Goal: Information Seeking & Learning: Learn about a topic

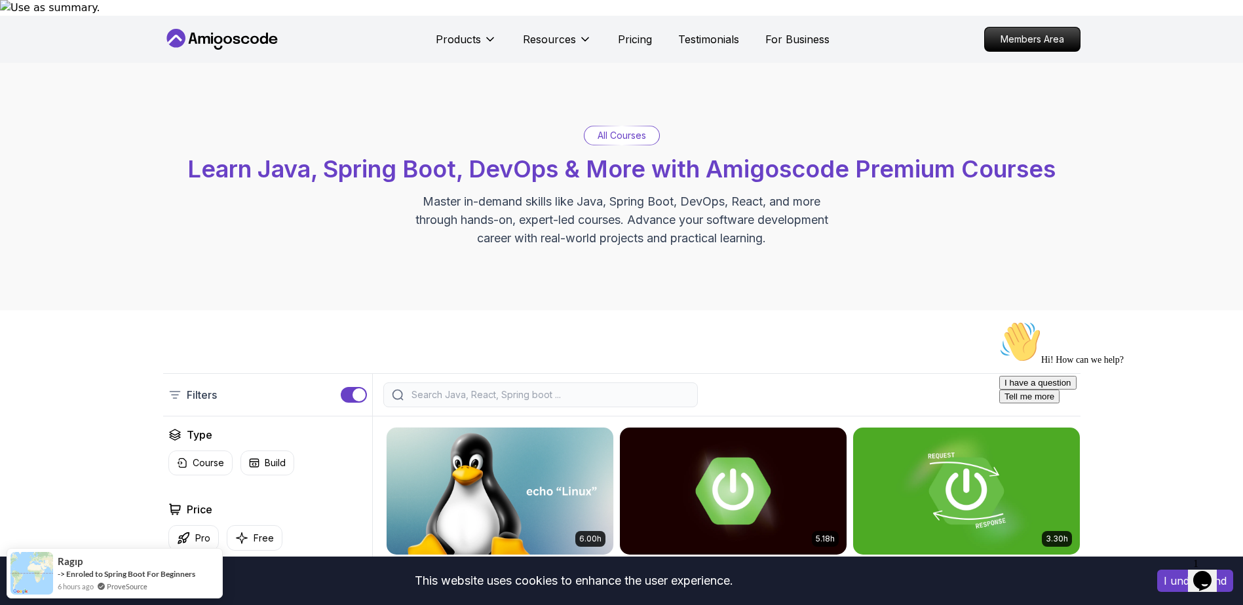
scroll to position [66, 0]
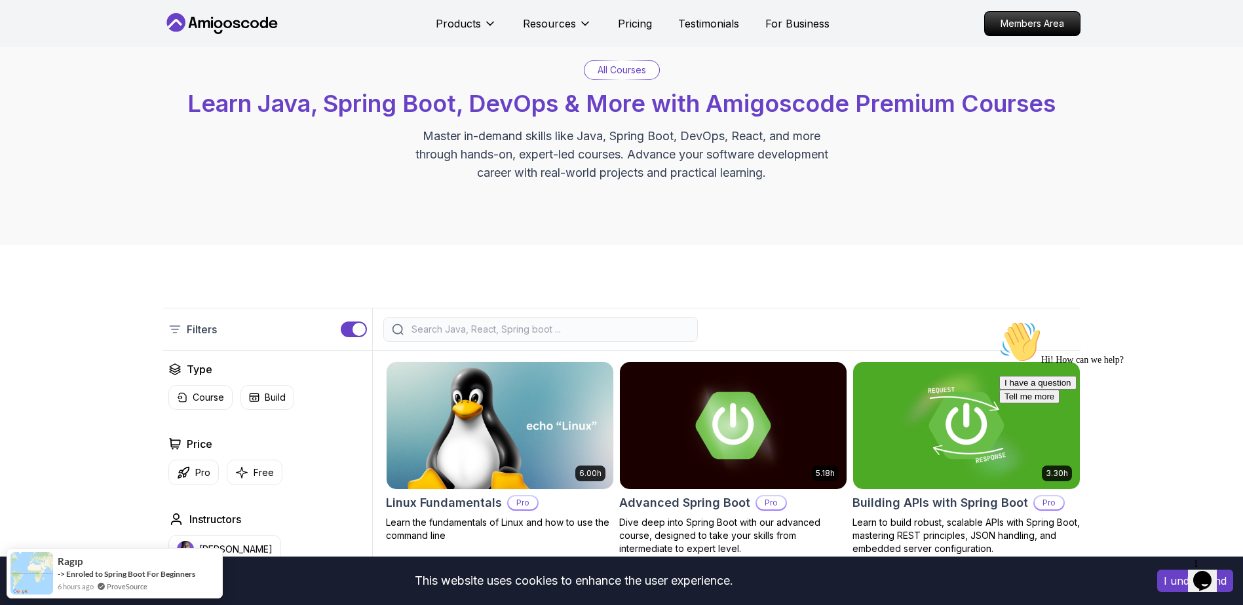
click at [519, 323] on input "search" at bounding box center [549, 329] width 280 height 13
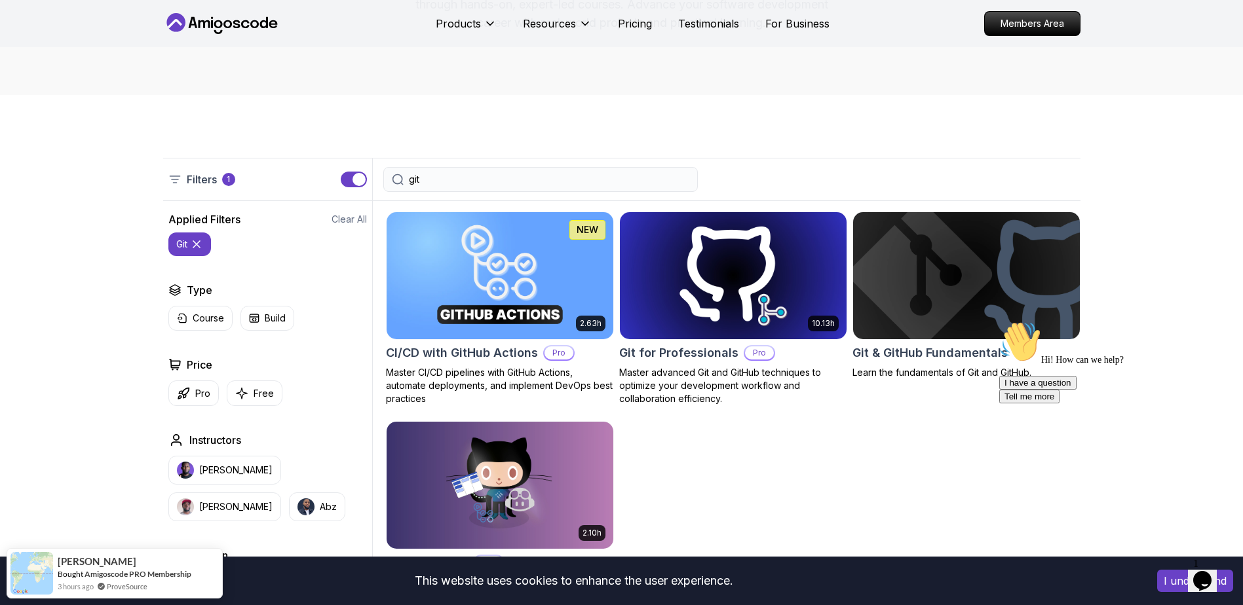
scroll to position [262, 0]
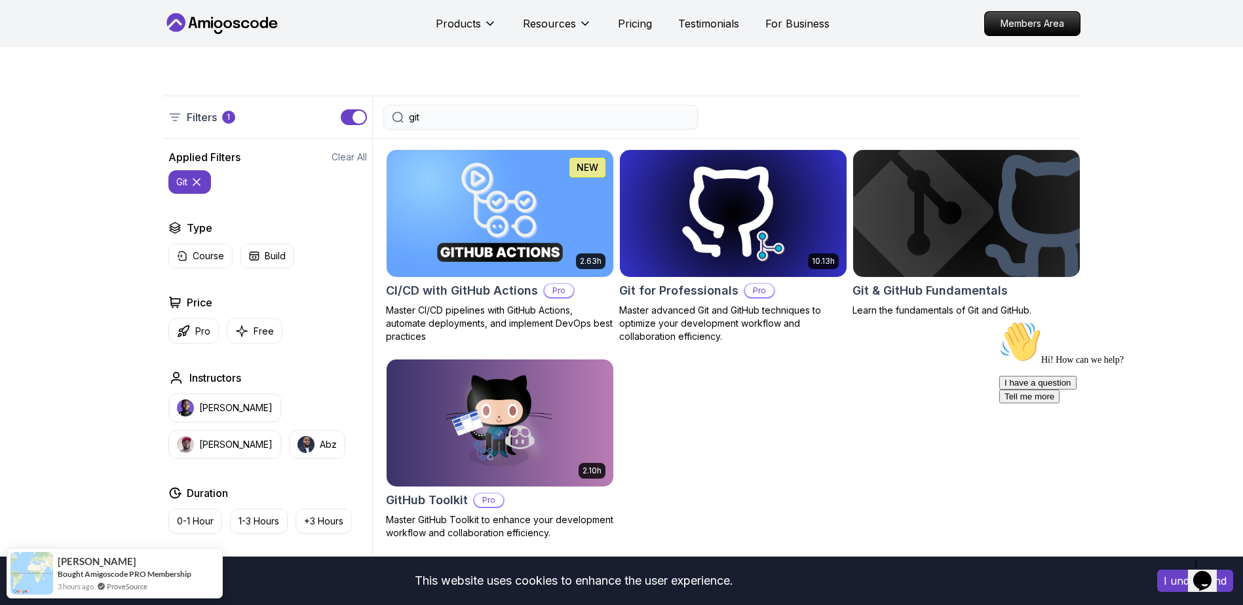
type input "git"
click at [1013, 239] on img at bounding box center [966, 213] width 238 height 133
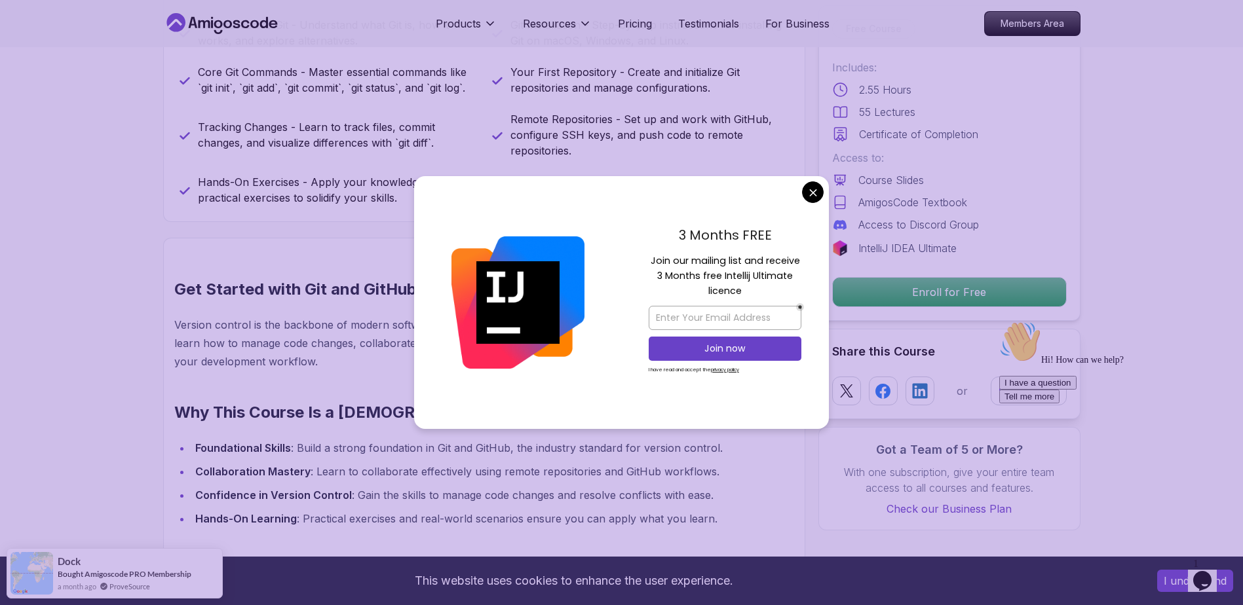
scroll to position [721, 0]
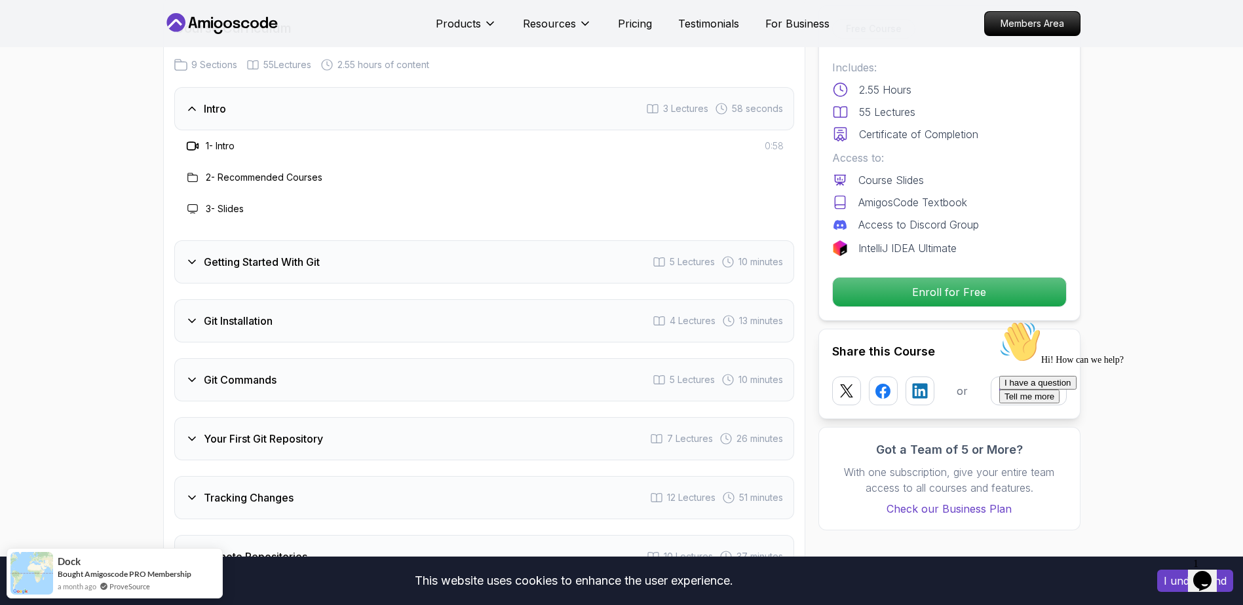
scroll to position [1703, 0]
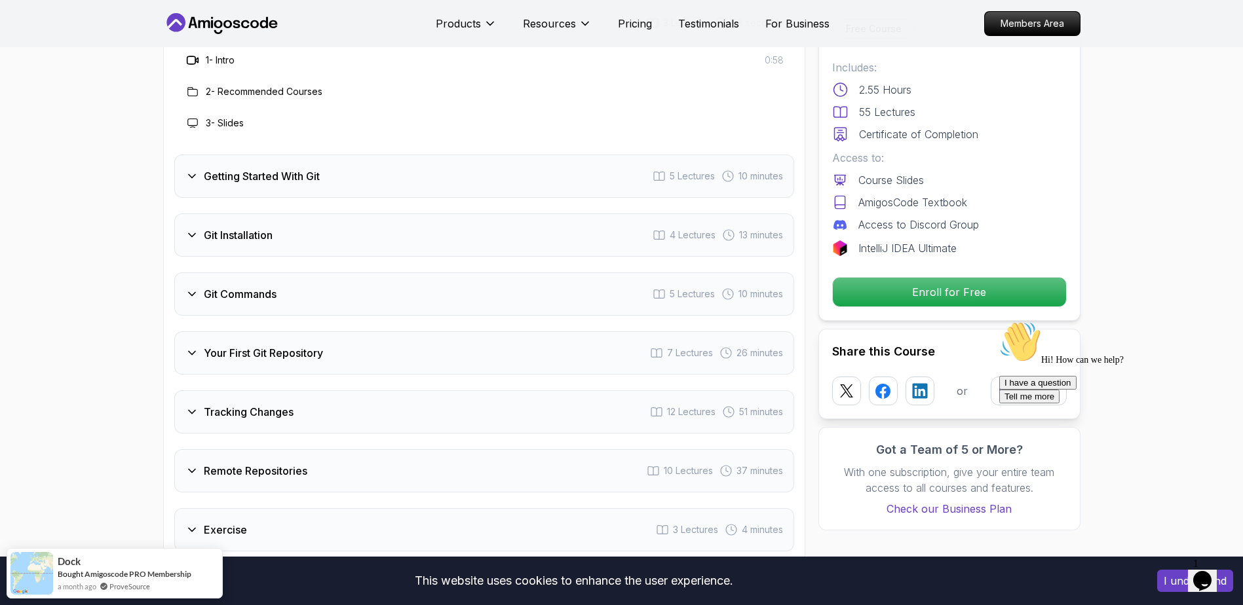
click at [185, 181] on div "Getting Started With Git" at bounding box center [252, 176] width 134 height 16
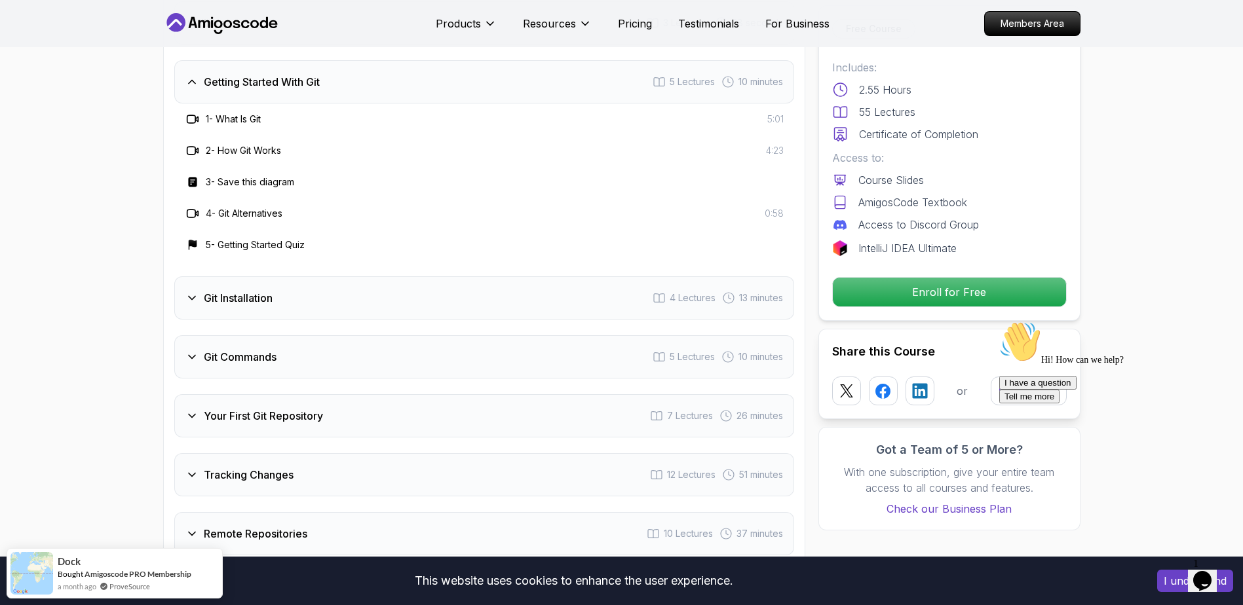
click at [191, 79] on icon at bounding box center [191, 81] width 13 height 13
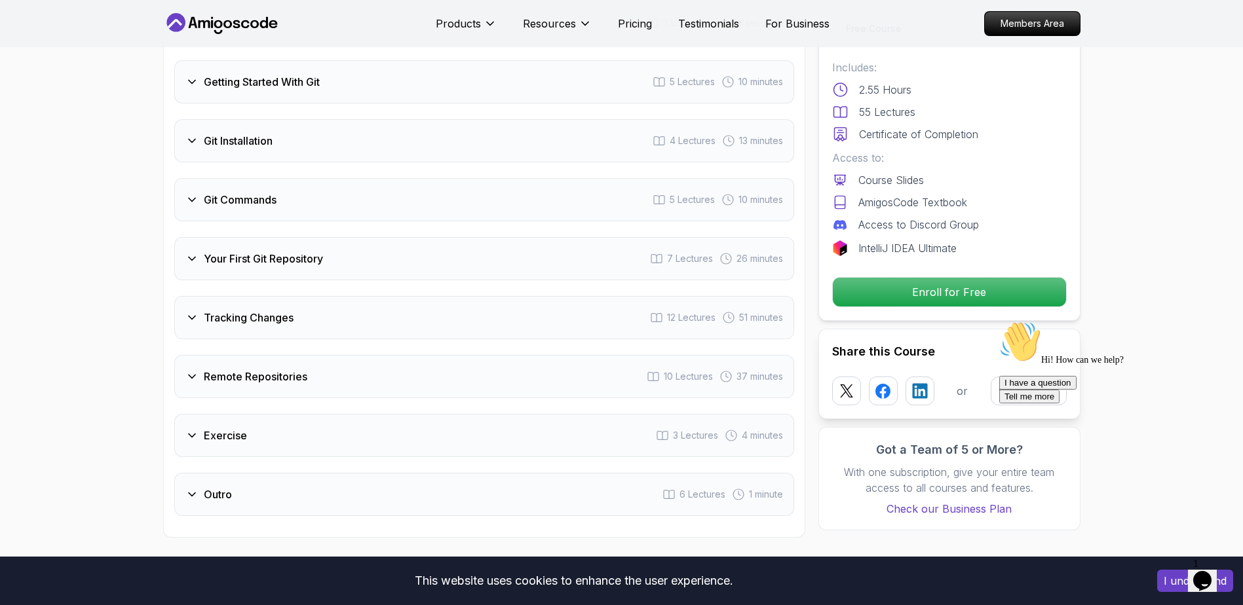
scroll to position [1769, 0]
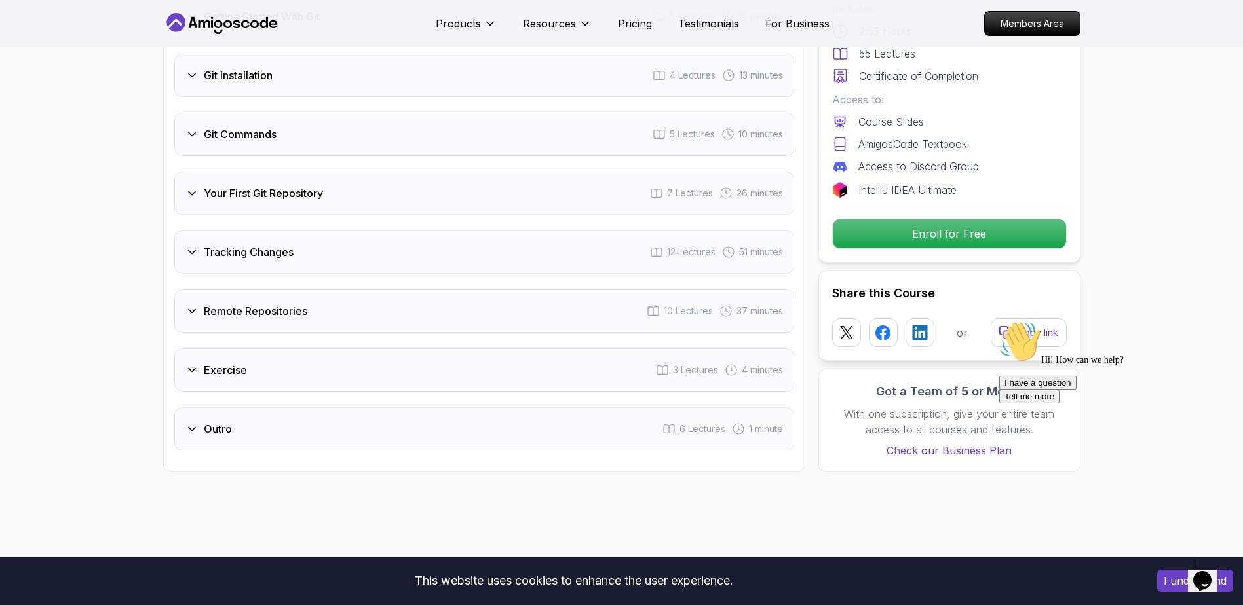
click at [188, 374] on icon at bounding box center [191, 370] width 13 height 13
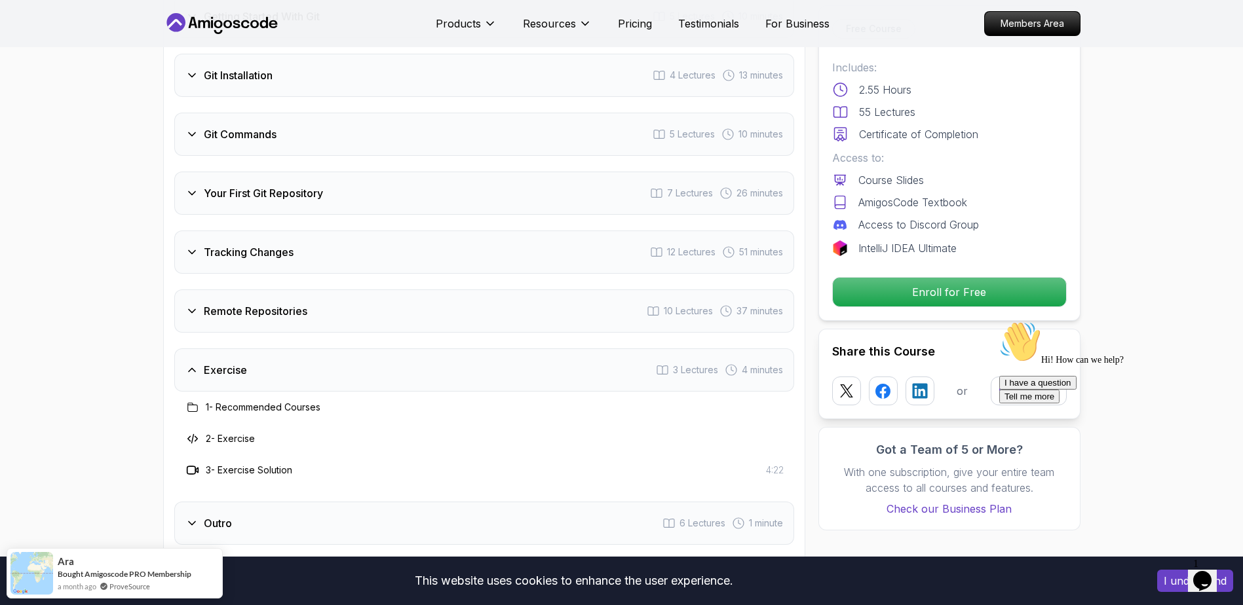
click at [189, 375] on icon at bounding box center [191, 370] width 13 height 13
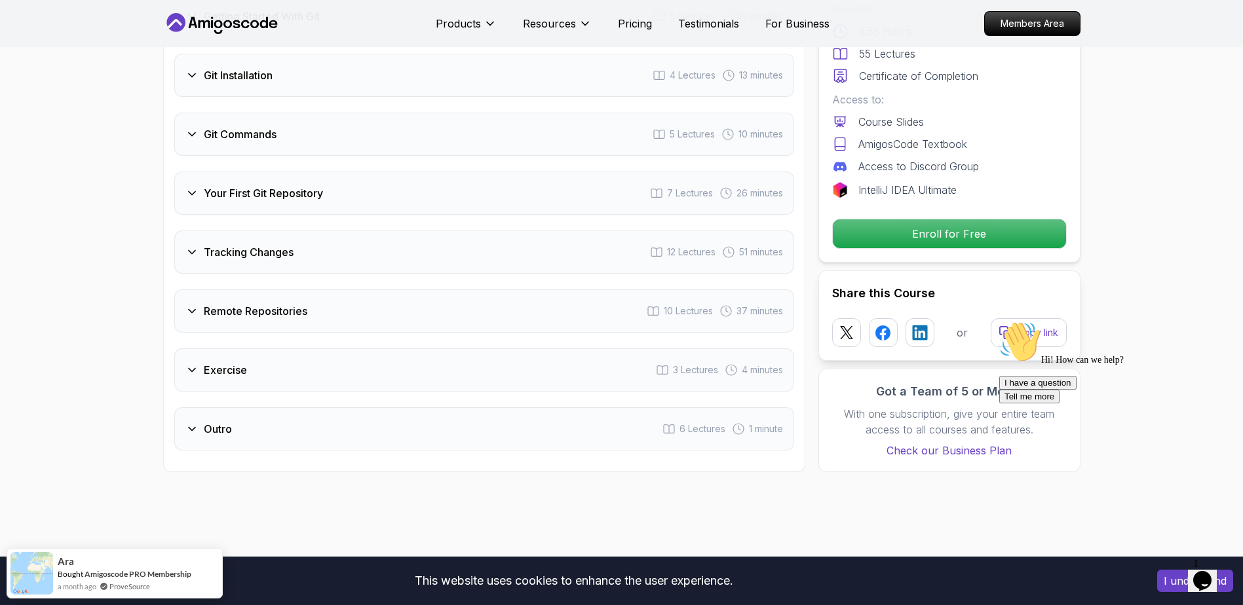
click at [1210, 577] on icon "Opens Chat This icon Opens the chat window." at bounding box center [1201, 581] width 21 height 21
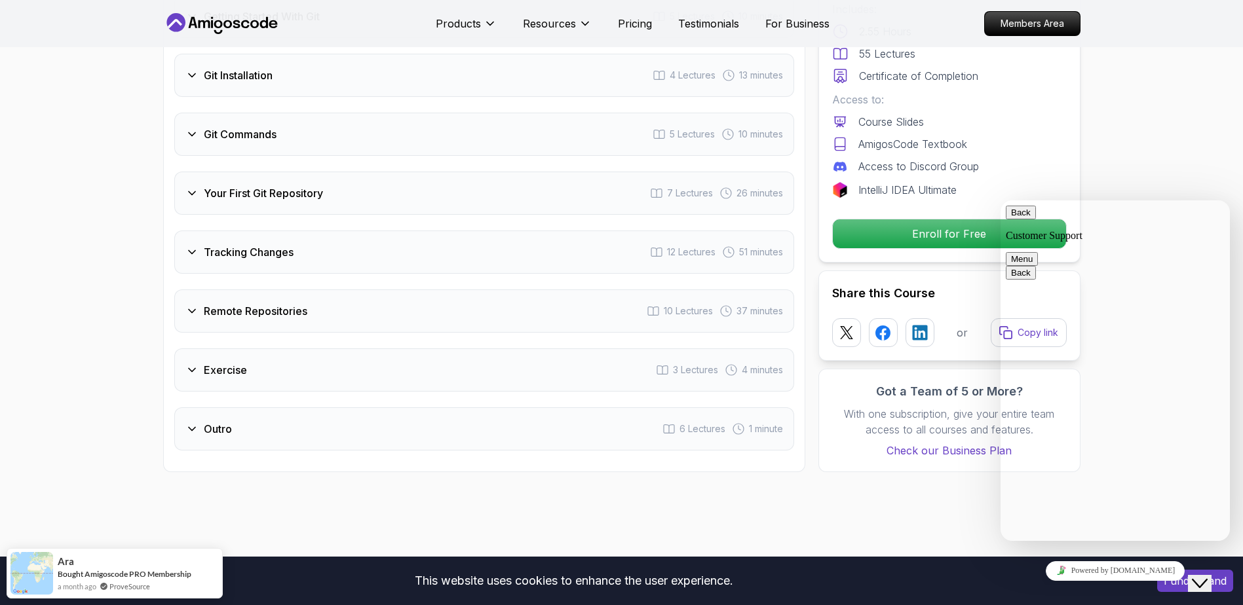
click at [1207, 577] on icon "Close Chat This icon closes the chat window." at bounding box center [1199, 584] width 16 height 16
